Goal: Information Seeking & Learning: Check status

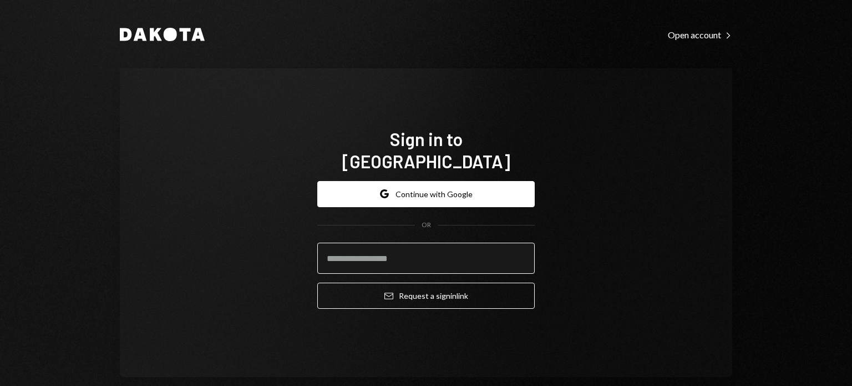
click at [398, 244] on input "email" at bounding box center [426, 257] width 218 height 31
type input "**********"
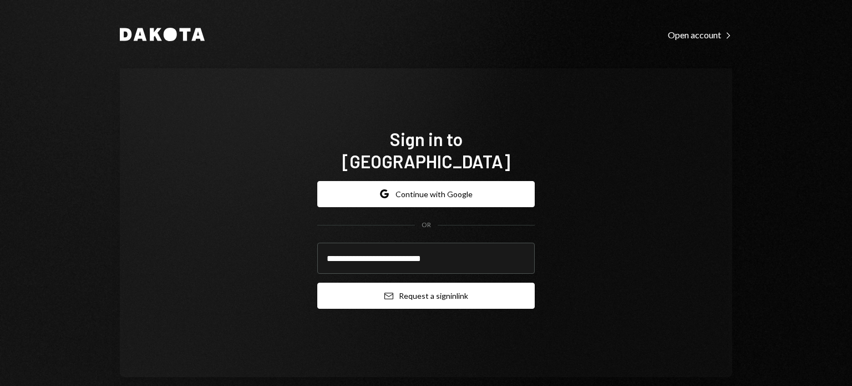
click at [417, 282] on button "Email Request a sign in link" at bounding box center [426, 295] width 218 height 26
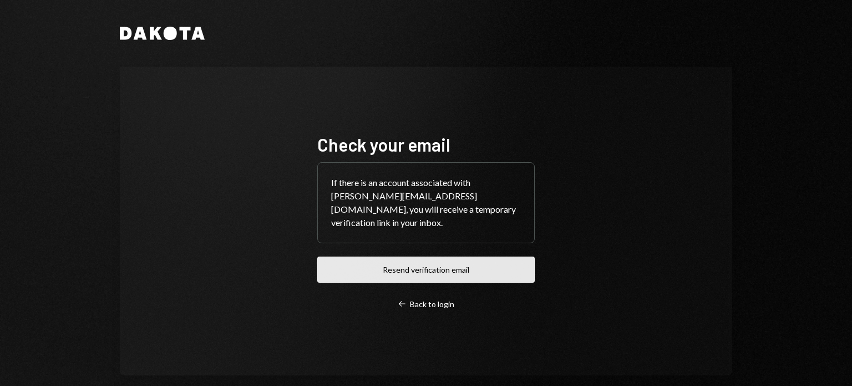
click at [452, 265] on button "Resend verification email" at bounding box center [426, 269] width 218 height 26
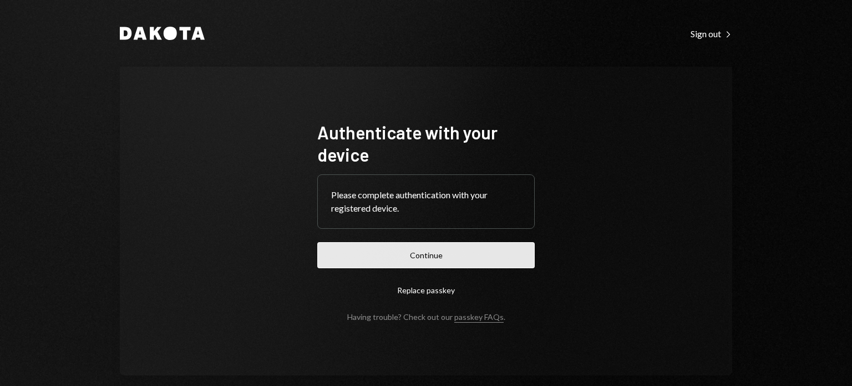
click at [477, 257] on button "Continue" at bounding box center [426, 255] width 218 height 26
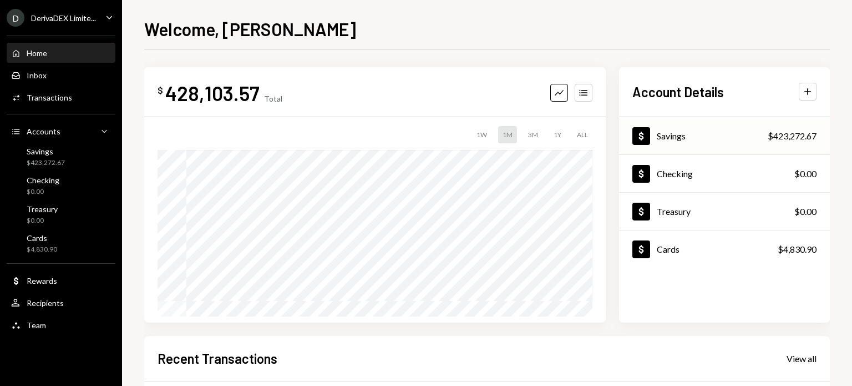
click at [675, 140] on div "Savings" at bounding box center [671, 135] width 29 height 11
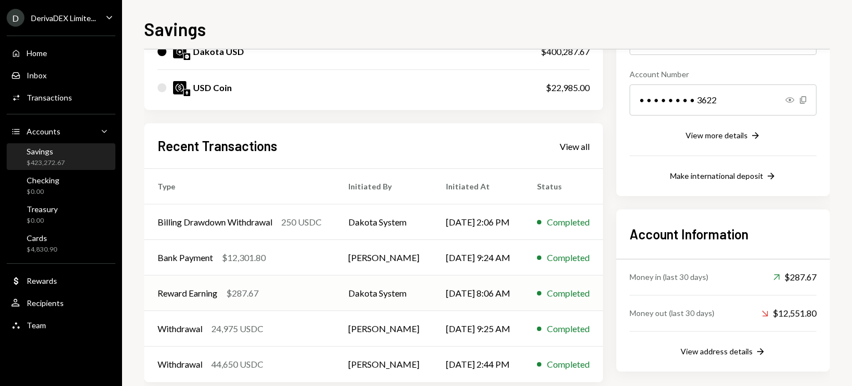
scroll to position [174, 0]
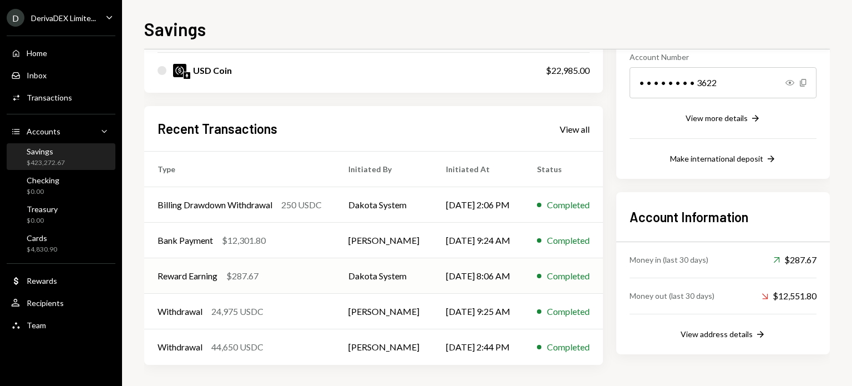
click at [241, 275] on div "$287.67" at bounding box center [242, 275] width 32 height 13
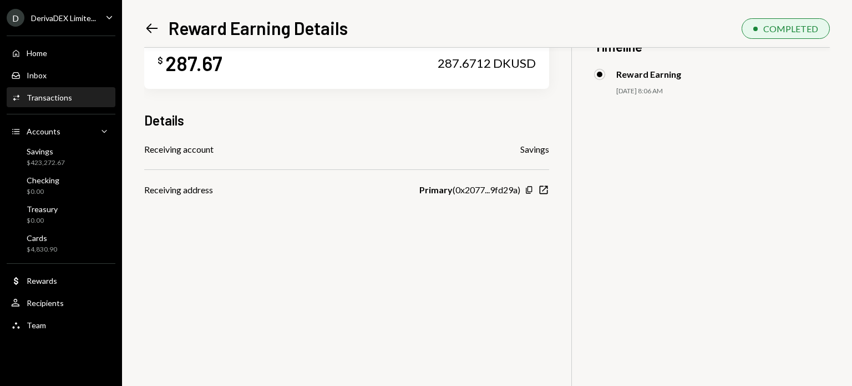
scroll to position [48, 0]
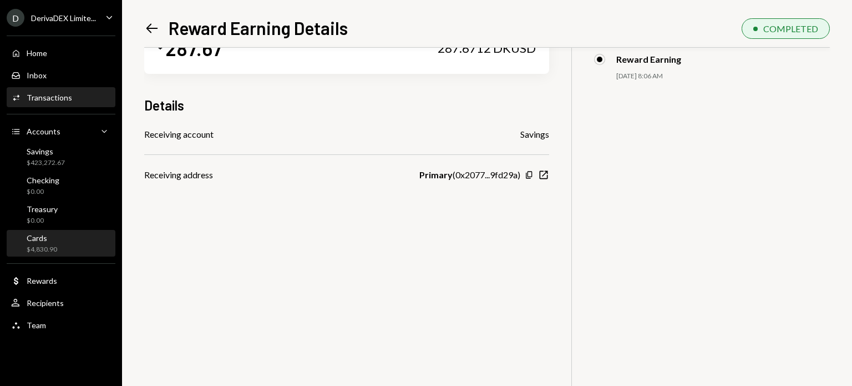
click at [38, 240] on div "Cards" at bounding box center [42, 237] width 31 height 9
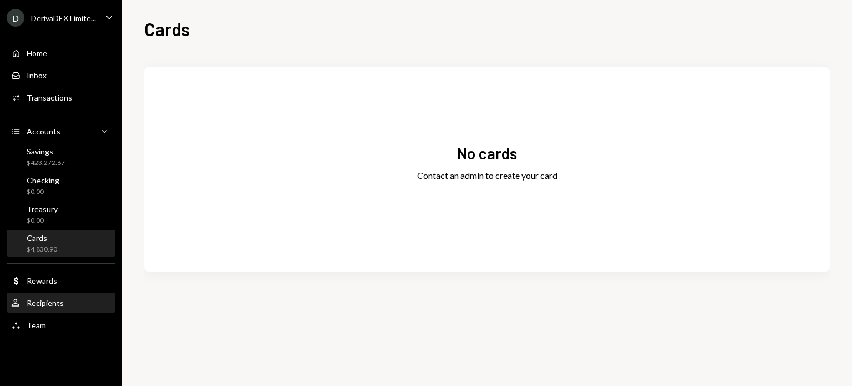
click at [47, 309] on div "User Recipients" at bounding box center [61, 303] width 100 height 19
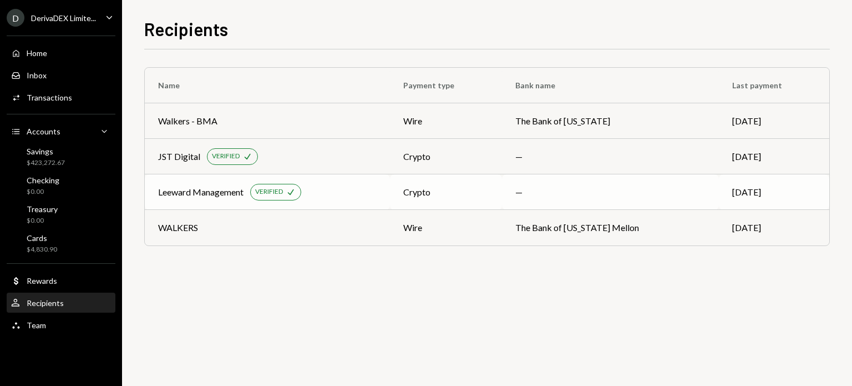
click at [322, 185] on div "Leeward Management VERIFIED Check" at bounding box center [267, 192] width 219 height 17
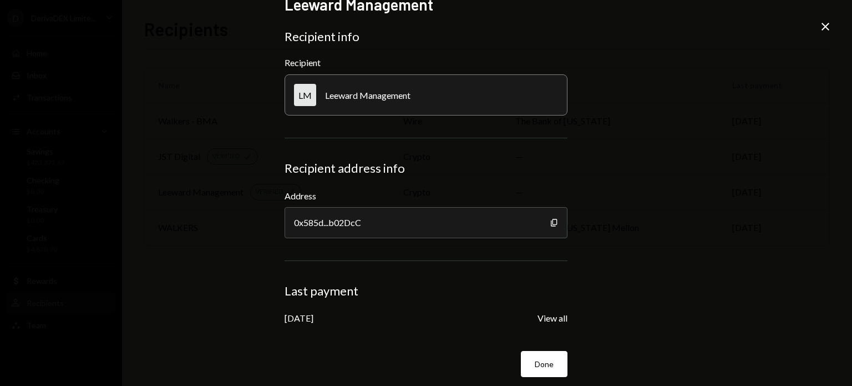
scroll to position [27, 0]
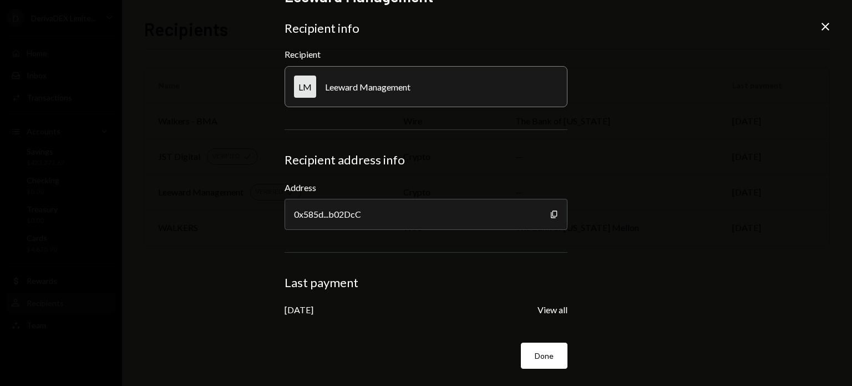
click at [823, 23] on icon "Close" at bounding box center [825, 26] width 13 height 13
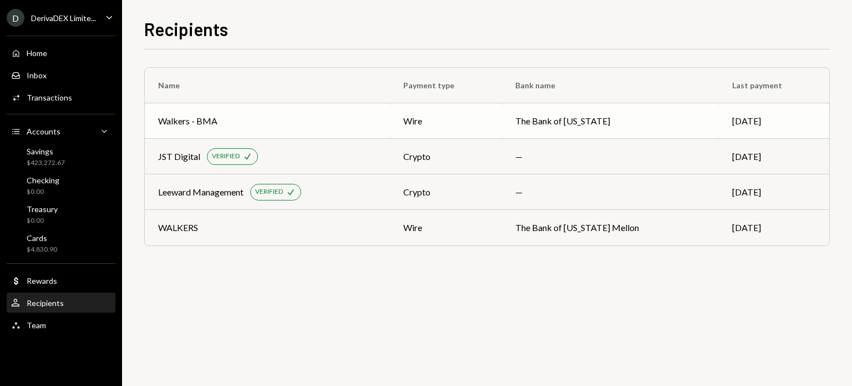
click at [308, 117] on div "Walkers - BMA" at bounding box center [267, 120] width 219 height 13
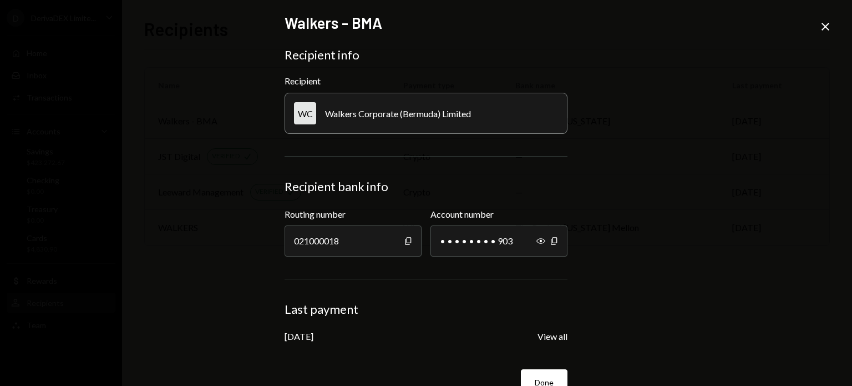
click at [826, 25] on icon "Close" at bounding box center [825, 26] width 13 height 13
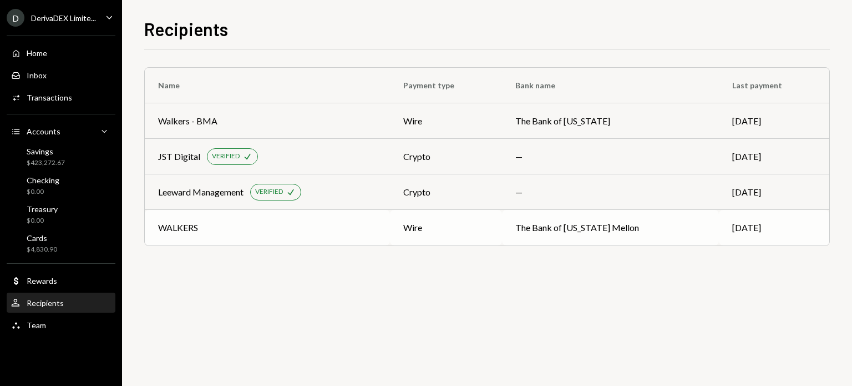
click at [302, 221] on div "WALKERS" at bounding box center [267, 227] width 219 height 13
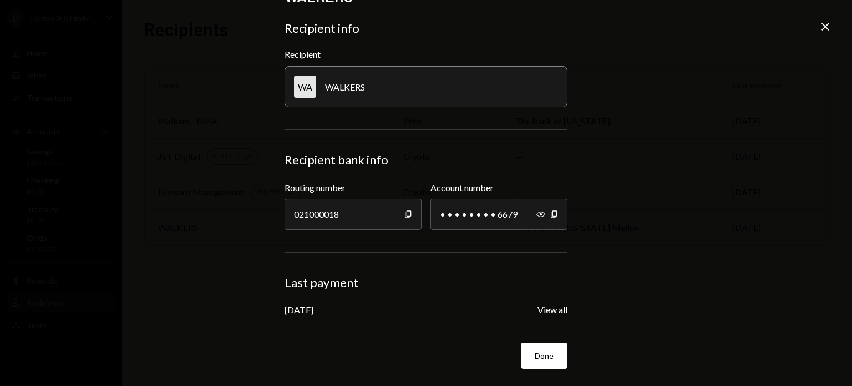
click at [825, 22] on icon "Close" at bounding box center [825, 26] width 13 height 13
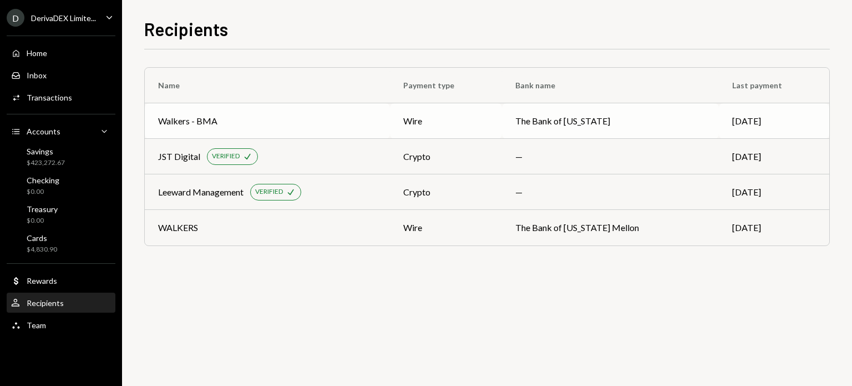
click at [307, 122] on div "Walkers - BMA" at bounding box center [267, 120] width 219 height 13
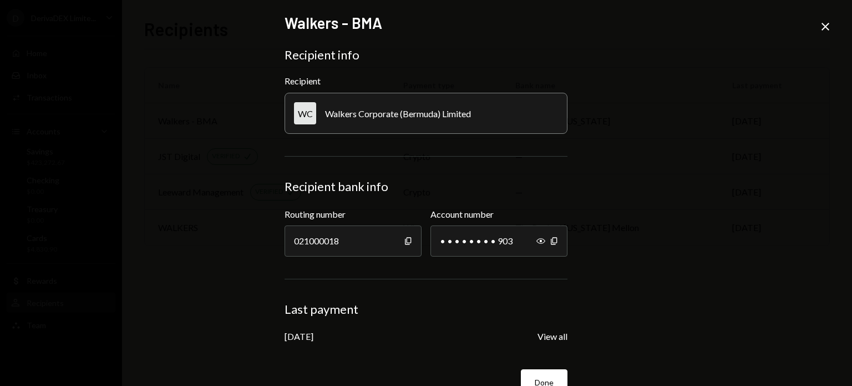
drag, startPoint x: 825, startPoint y: 27, endPoint x: 800, endPoint y: 36, distance: 27.0
click at [825, 27] on icon at bounding box center [826, 27] width 8 height 8
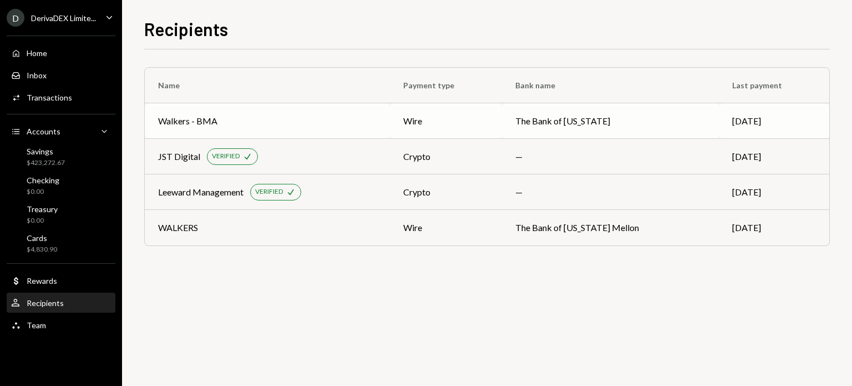
click at [233, 110] on td "Walkers - BMA" at bounding box center [267, 121] width 245 height 36
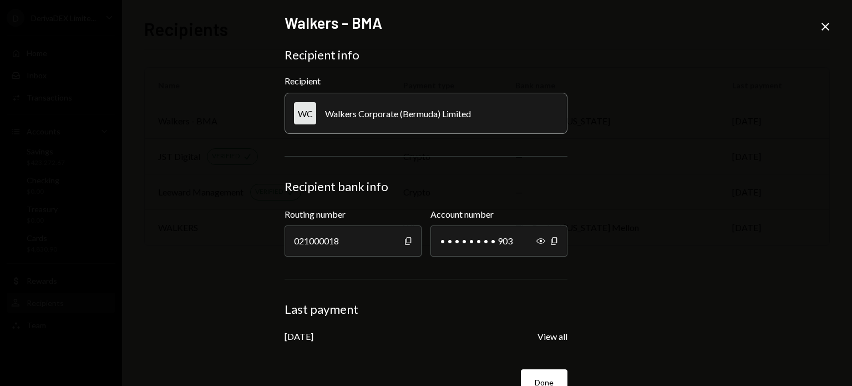
click at [821, 24] on icon "Close" at bounding box center [825, 26] width 13 height 13
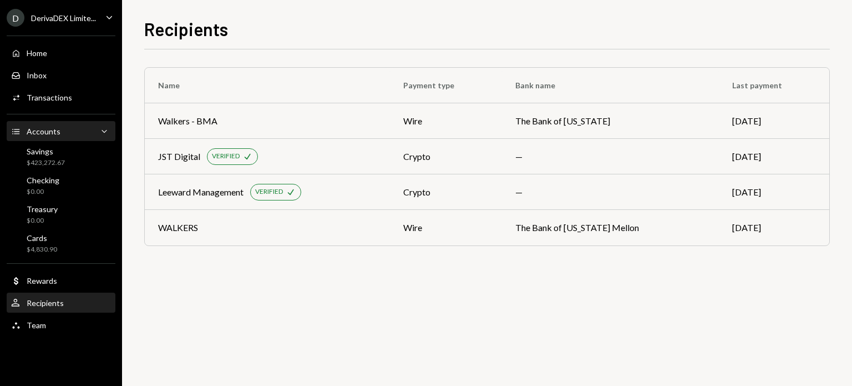
click at [54, 136] on div "Accounts" at bounding box center [44, 131] width 34 height 9
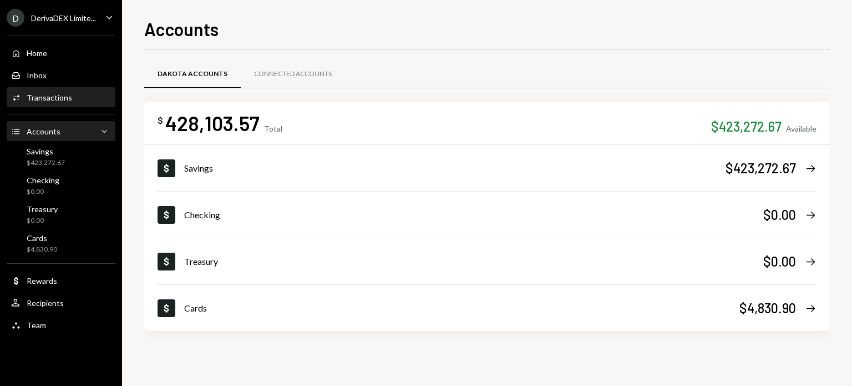
click at [53, 102] on div "Transactions" at bounding box center [49, 97] width 45 height 9
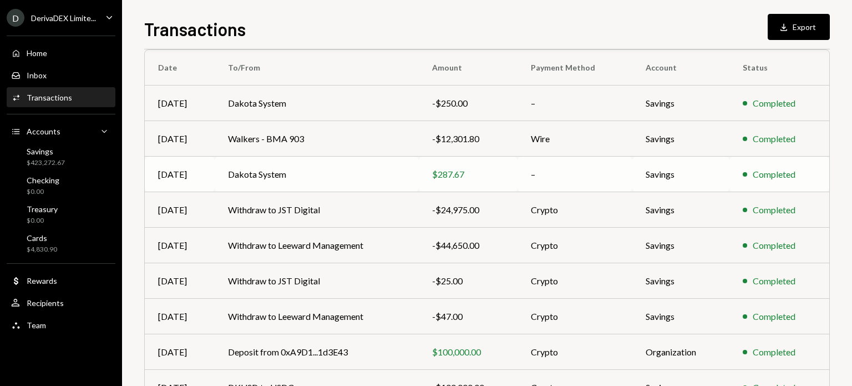
scroll to position [27, 0]
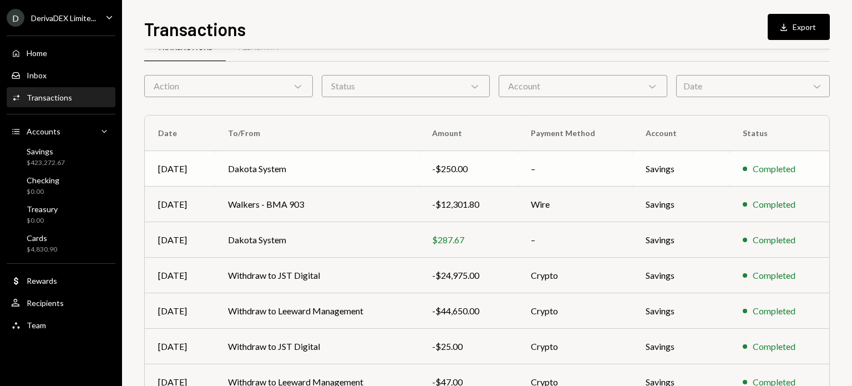
click at [307, 155] on td "Dakota System" at bounding box center [317, 169] width 204 height 36
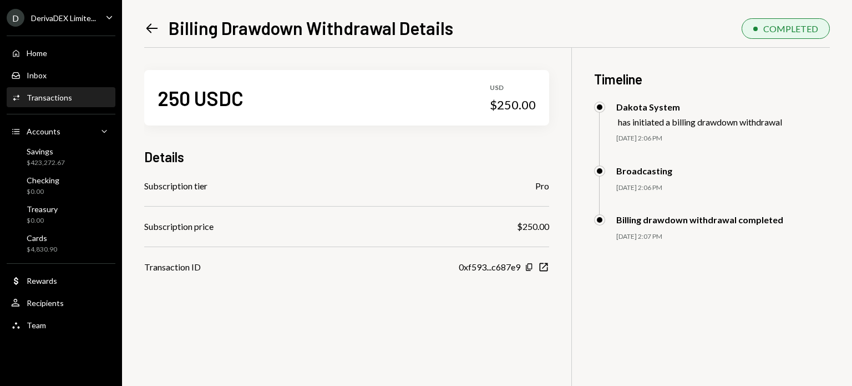
click at [153, 27] on icon "Left Arrow" at bounding box center [152, 29] width 16 height 16
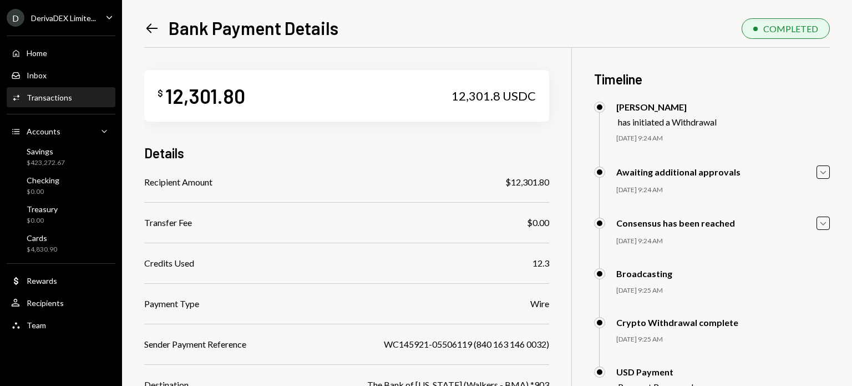
click at [153, 26] on icon "Left Arrow" at bounding box center [152, 29] width 16 height 16
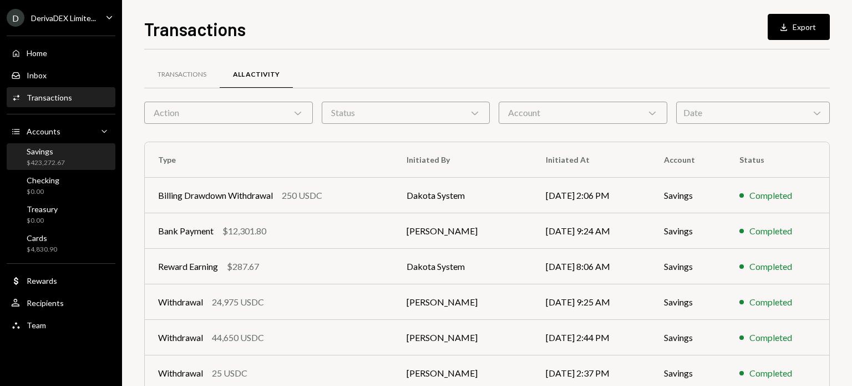
click at [58, 162] on div "$423,272.67" at bounding box center [46, 162] width 38 height 9
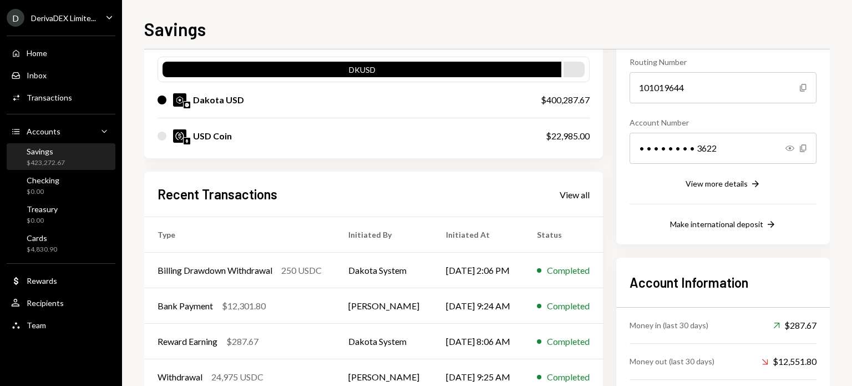
scroll to position [111, 0]
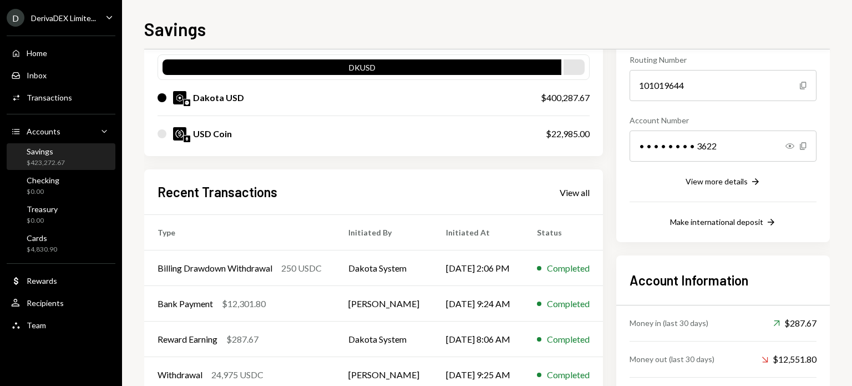
click at [566, 100] on div "$400,287.67" at bounding box center [565, 97] width 49 height 13
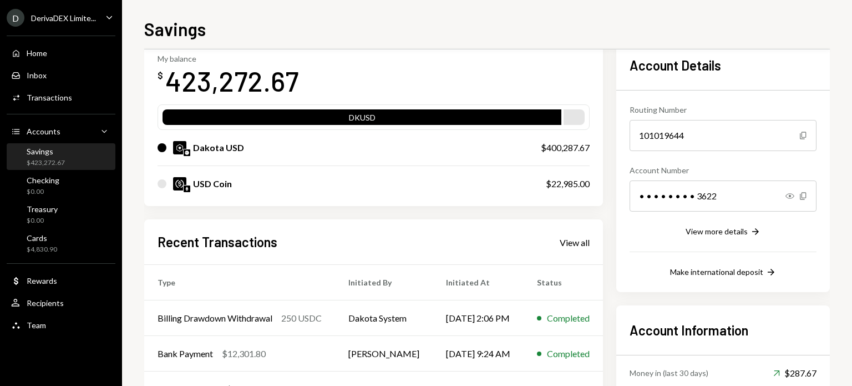
scroll to position [0, 0]
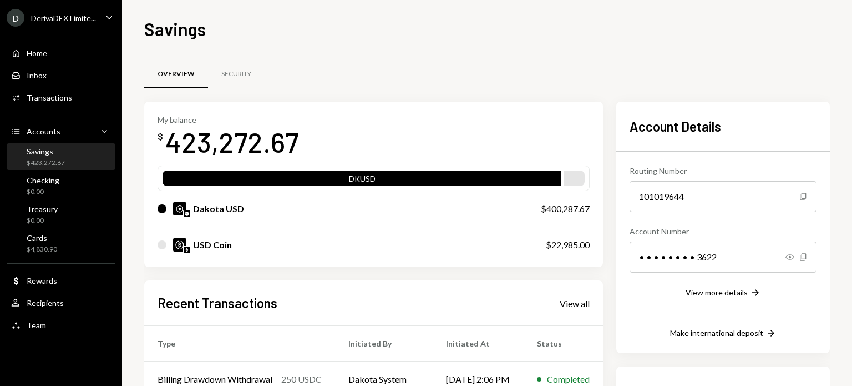
click at [42, 155] on div "Savings" at bounding box center [46, 150] width 38 height 9
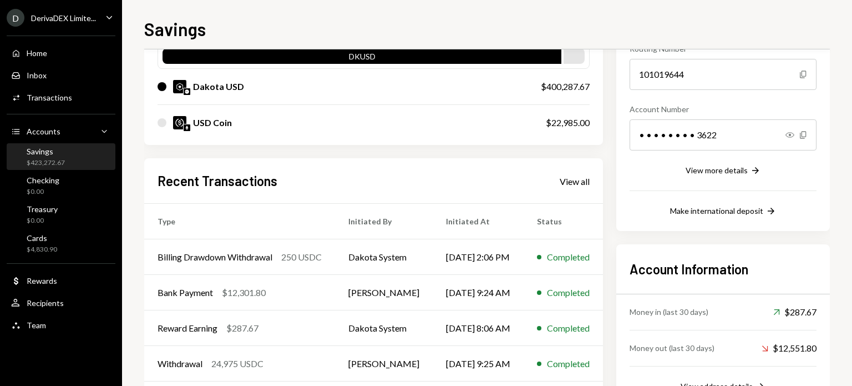
scroll to position [174, 0]
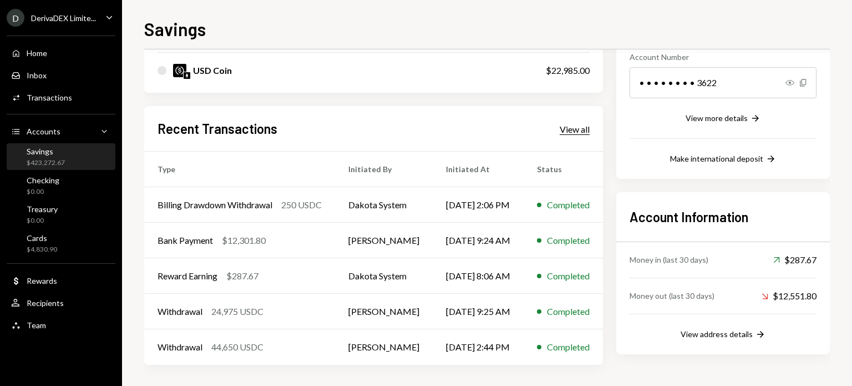
click at [590, 131] on div "View all" at bounding box center [575, 129] width 30 height 11
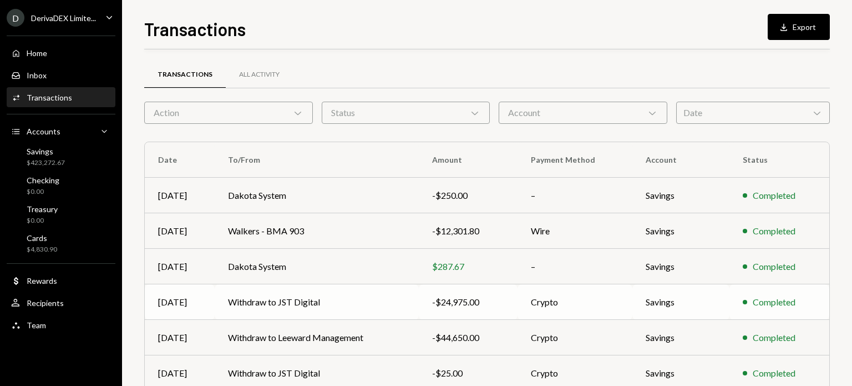
scroll to position [193, 0]
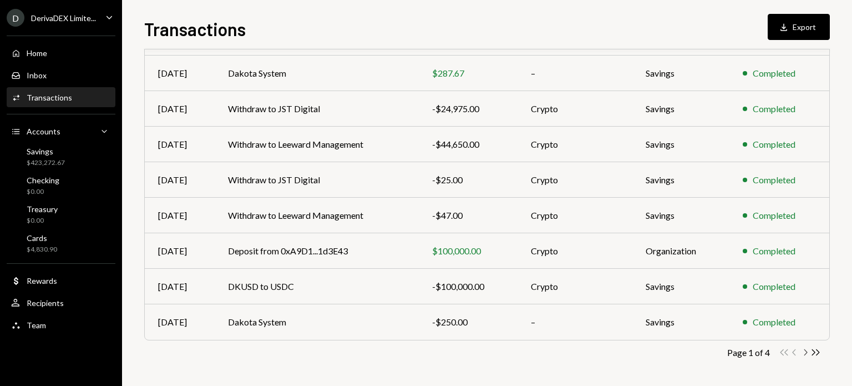
click at [806, 352] on icon "button" at bounding box center [806, 352] width 3 height 6
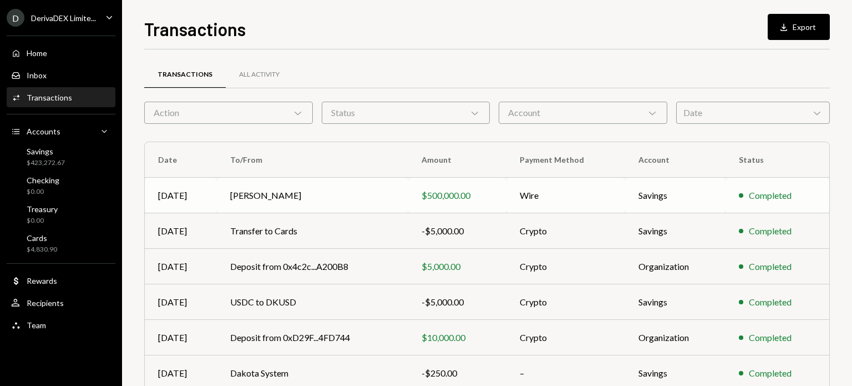
click at [347, 194] on td "ADITYA M PALEPU" at bounding box center [312, 196] width 191 height 36
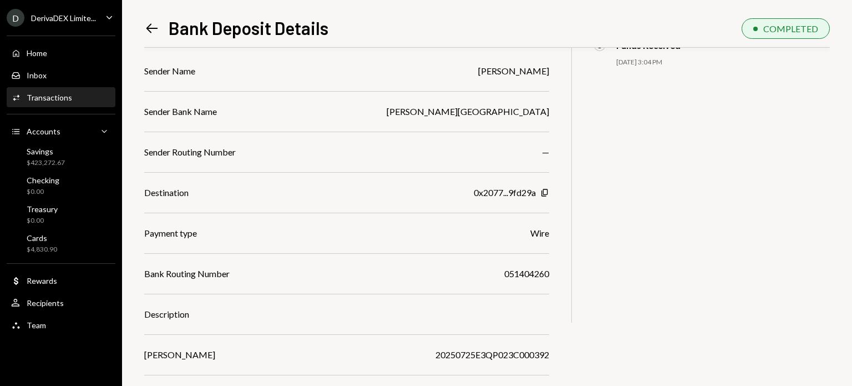
scroll to position [127, 0]
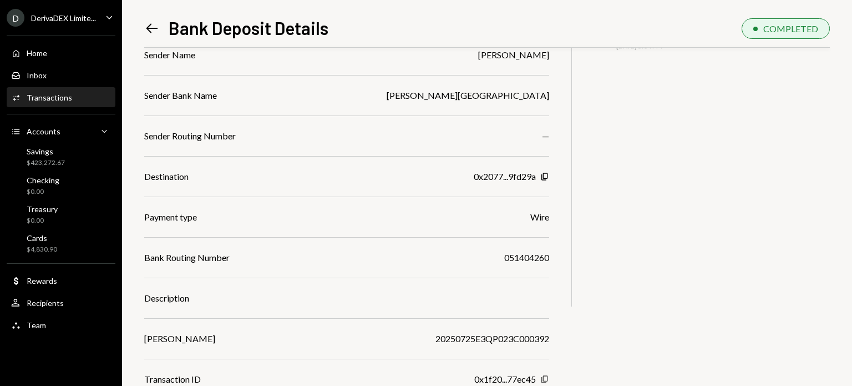
click at [546, 376] on icon "Copy" at bounding box center [544, 379] width 9 height 9
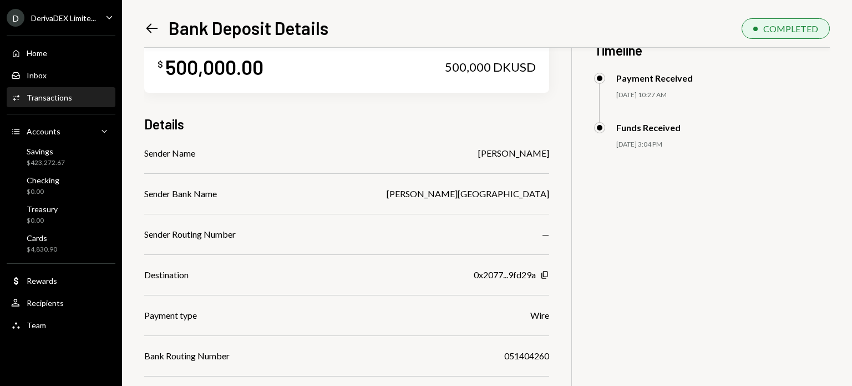
scroll to position [0, 0]
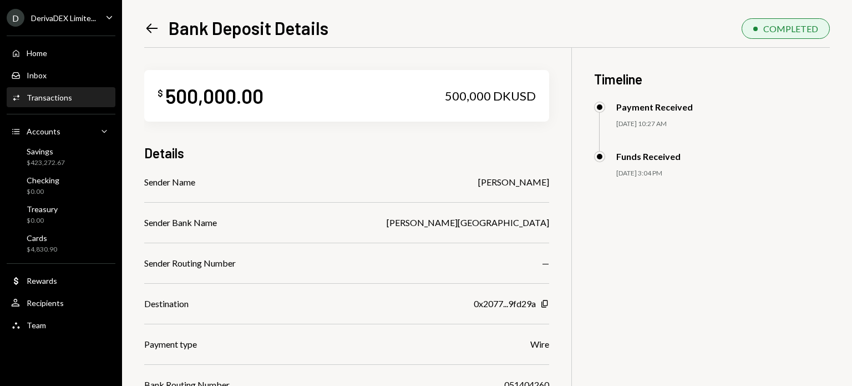
click at [147, 26] on icon "Left Arrow" at bounding box center [152, 29] width 16 height 16
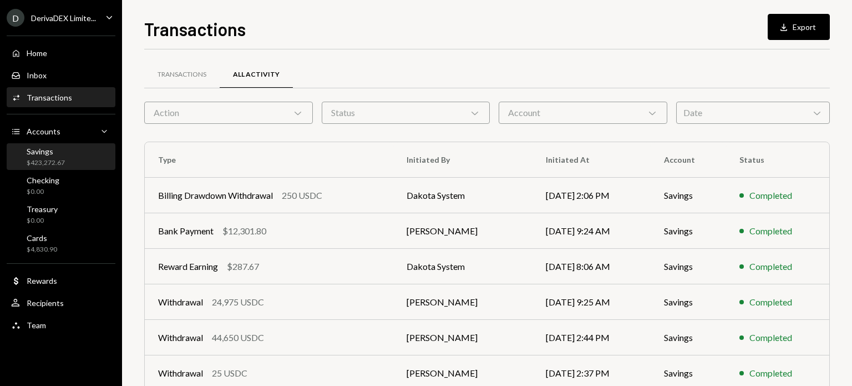
click at [52, 161] on div "$423,272.67" at bounding box center [46, 162] width 38 height 9
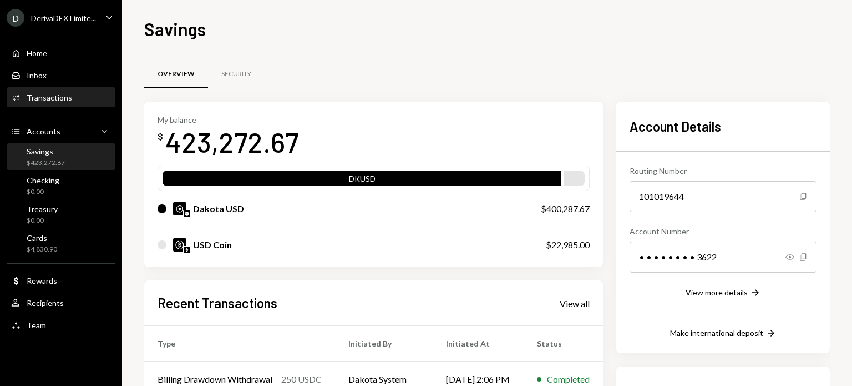
click at [63, 99] on div "Transactions" at bounding box center [49, 97] width 45 height 9
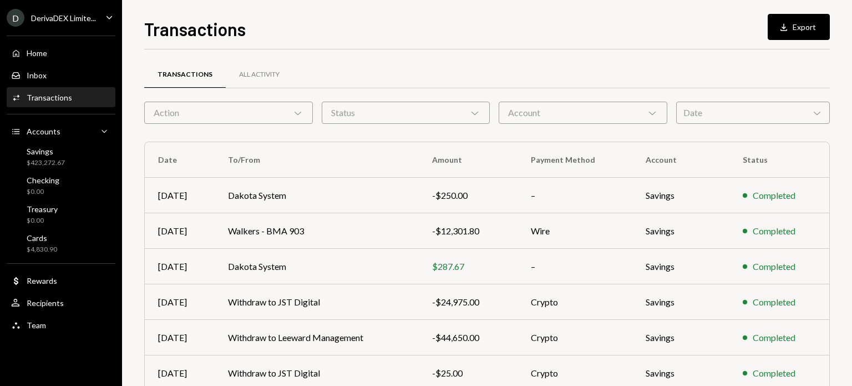
click at [532, 113] on div "Account Chevron Down" at bounding box center [583, 113] width 169 height 22
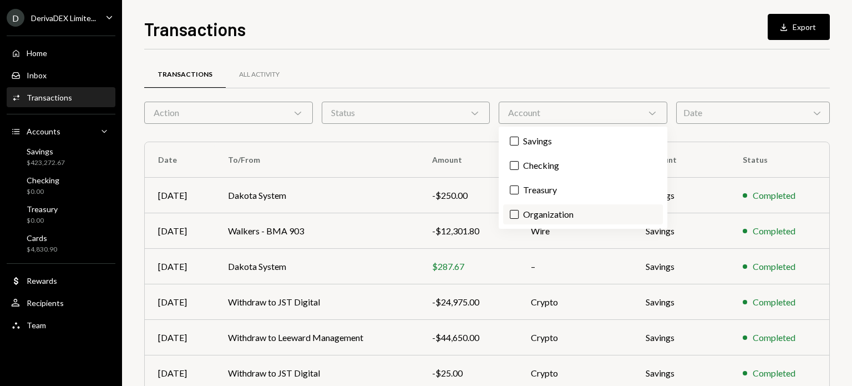
click at [514, 216] on button "Organization" at bounding box center [514, 214] width 9 height 9
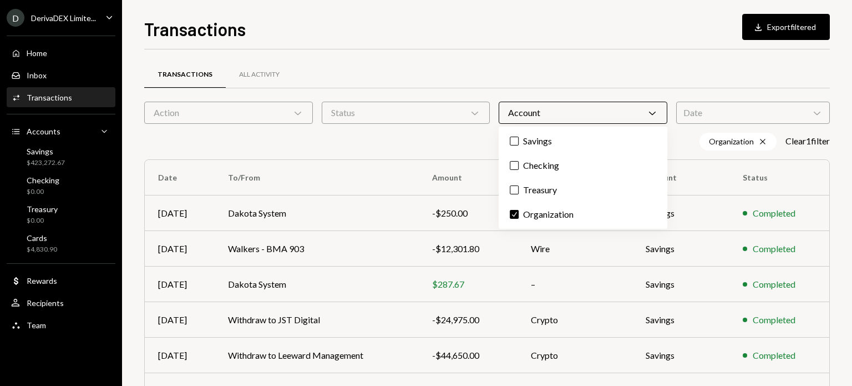
click at [335, 31] on div "Transactions Download Export filtered" at bounding box center [487, 28] width 686 height 24
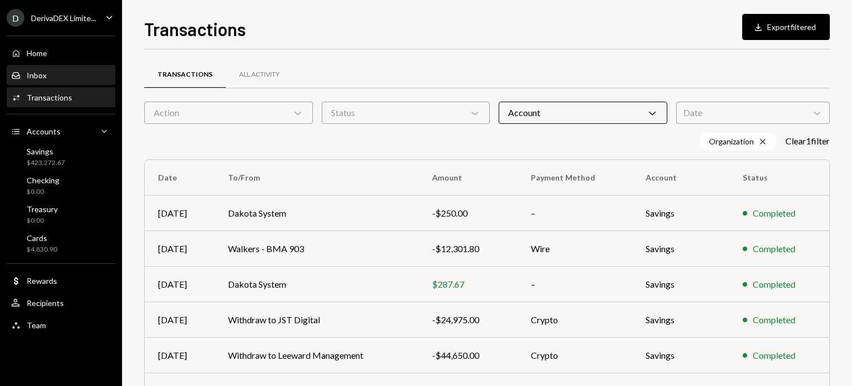
click at [44, 75] on div "Inbox" at bounding box center [37, 74] width 20 height 9
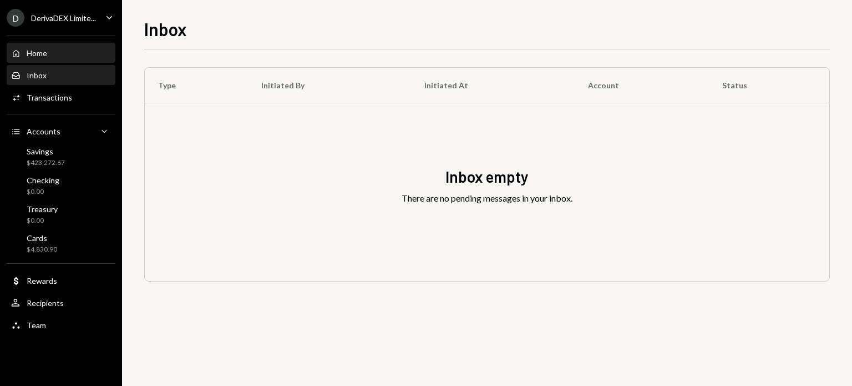
click at [38, 53] on div "Home" at bounding box center [37, 52] width 21 height 9
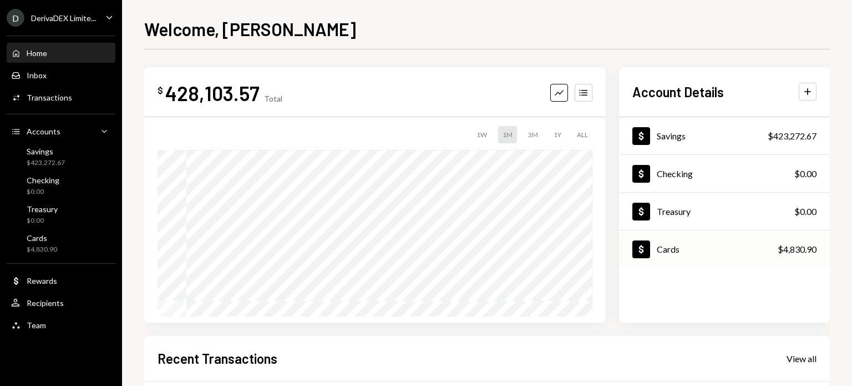
click at [643, 244] on icon "Dollar" at bounding box center [641, 249] width 11 height 11
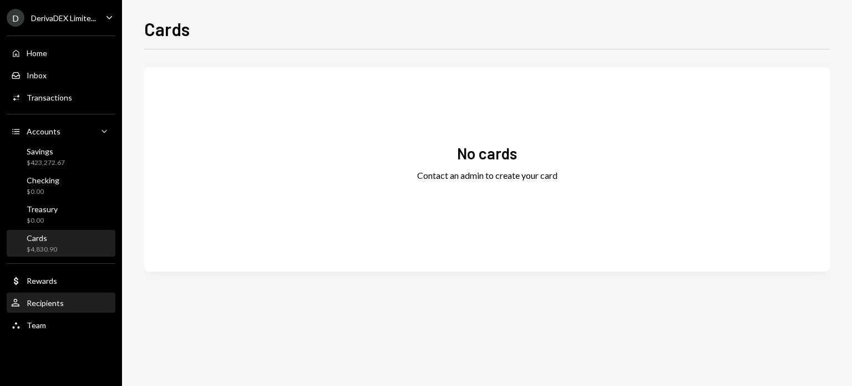
click at [73, 306] on div "User Recipients" at bounding box center [61, 303] width 100 height 10
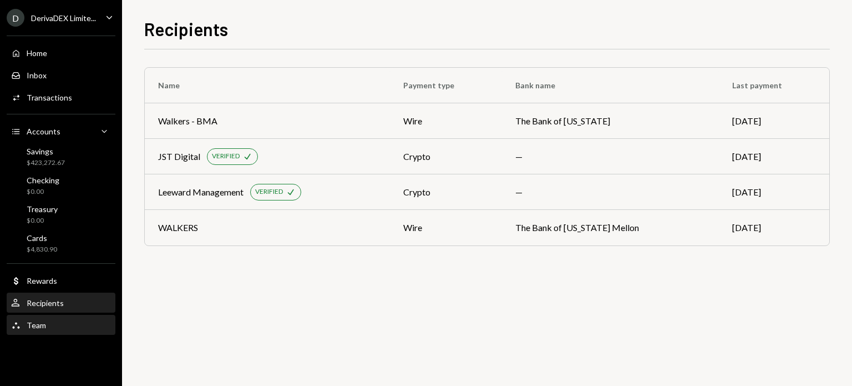
click at [61, 326] on div "Team Team" at bounding box center [61, 325] width 100 height 10
